Goal: Task Accomplishment & Management: Complete application form

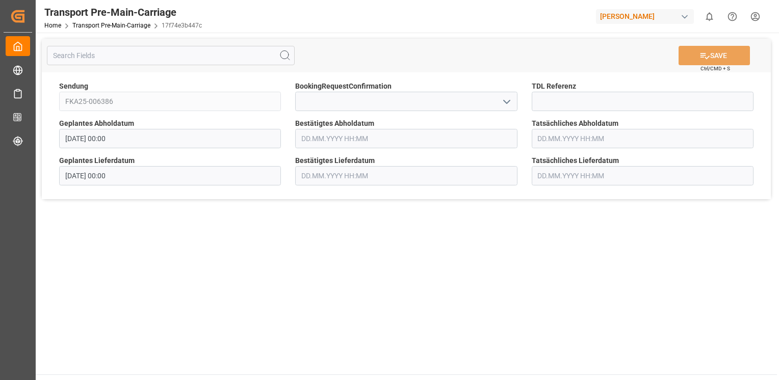
click at [508, 102] on polyline "open menu" at bounding box center [507, 101] width 6 height 3
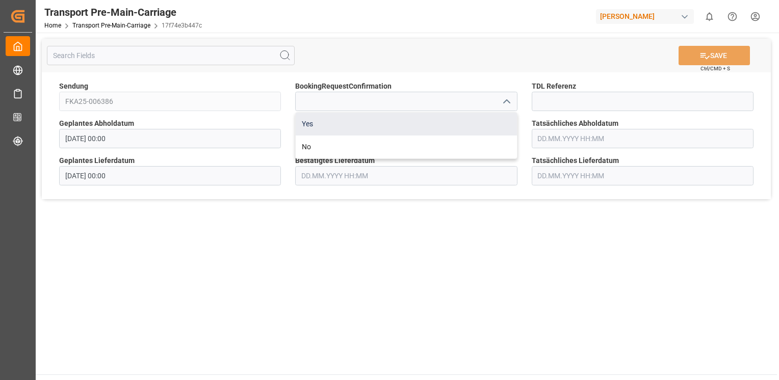
click at [494, 122] on div "Yes" at bounding box center [406, 124] width 221 height 23
type input "Yes"
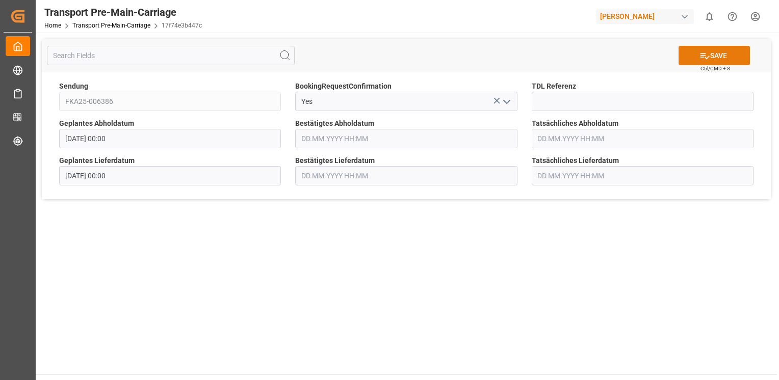
click at [714, 61] on button "SAVE" at bounding box center [714, 55] width 71 height 19
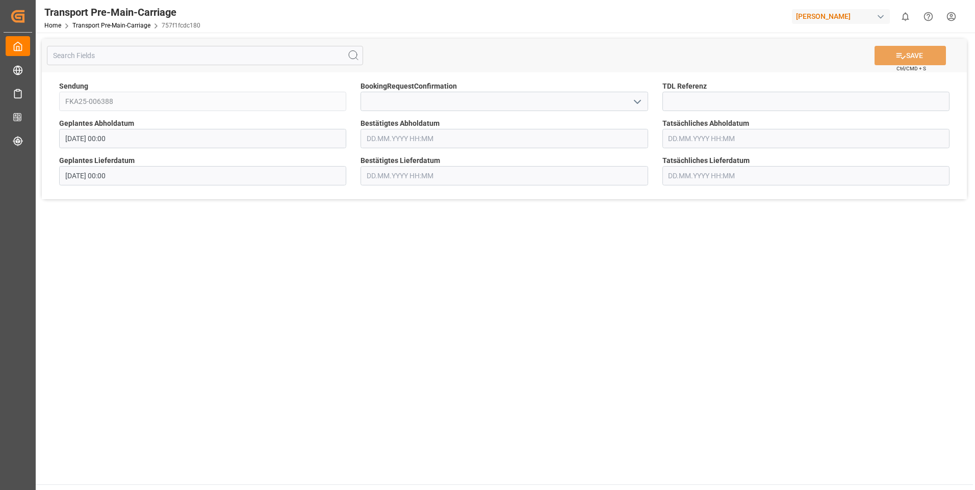
click at [633, 104] on icon "open menu" at bounding box center [637, 102] width 12 height 12
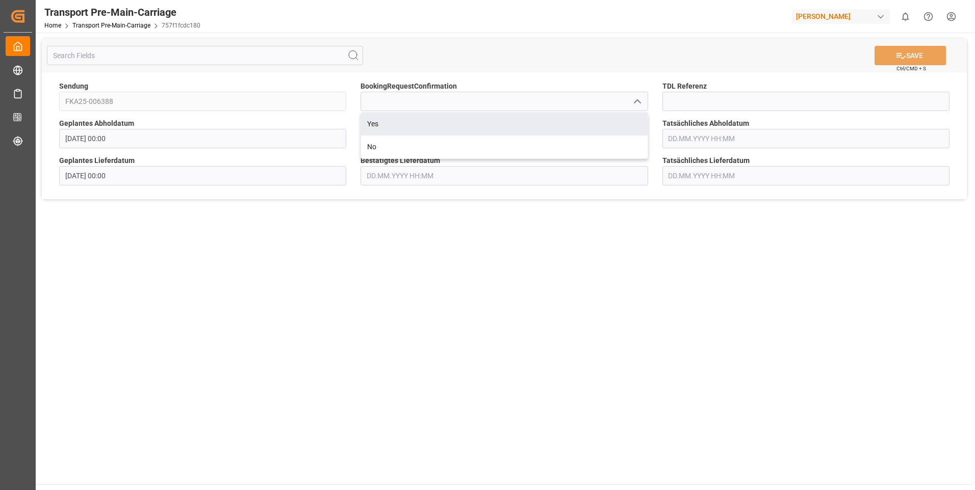
click at [628, 116] on div "Yes" at bounding box center [504, 124] width 286 height 23
type input "Yes"
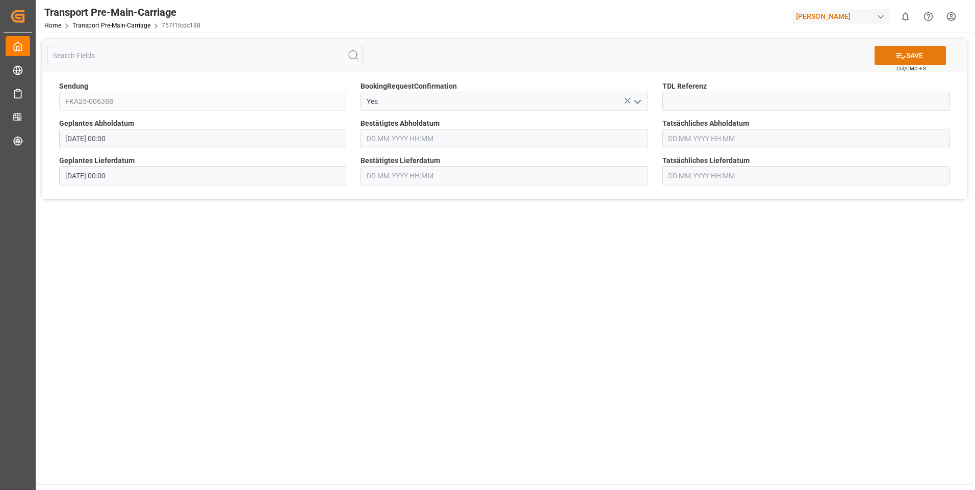
click at [927, 55] on button "SAVE" at bounding box center [909, 55] width 71 height 19
click at [641, 99] on icon "open menu" at bounding box center [637, 102] width 12 height 12
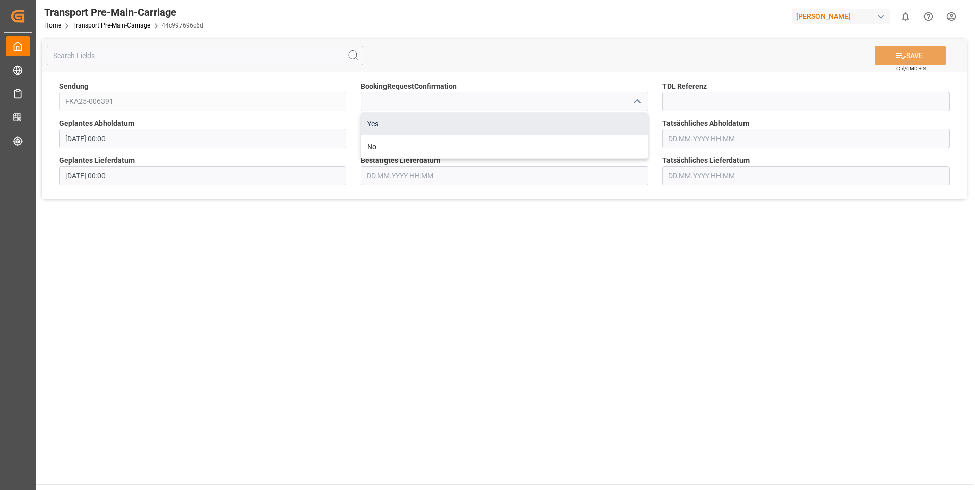
click at [618, 117] on div "Yes" at bounding box center [504, 124] width 286 height 23
type input "Yes"
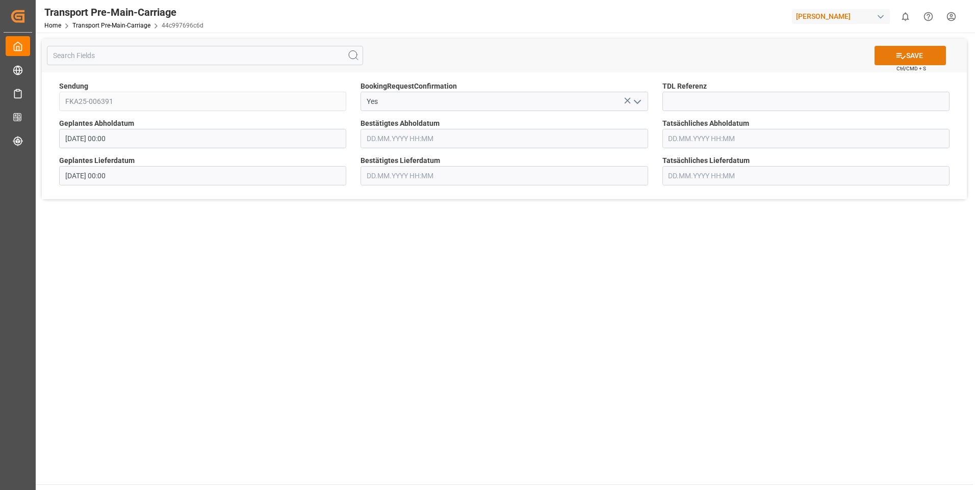
click at [892, 56] on button "SAVE" at bounding box center [909, 55] width 71 height 19
